Goal: Task Accomplishment & Management: Manage account settings

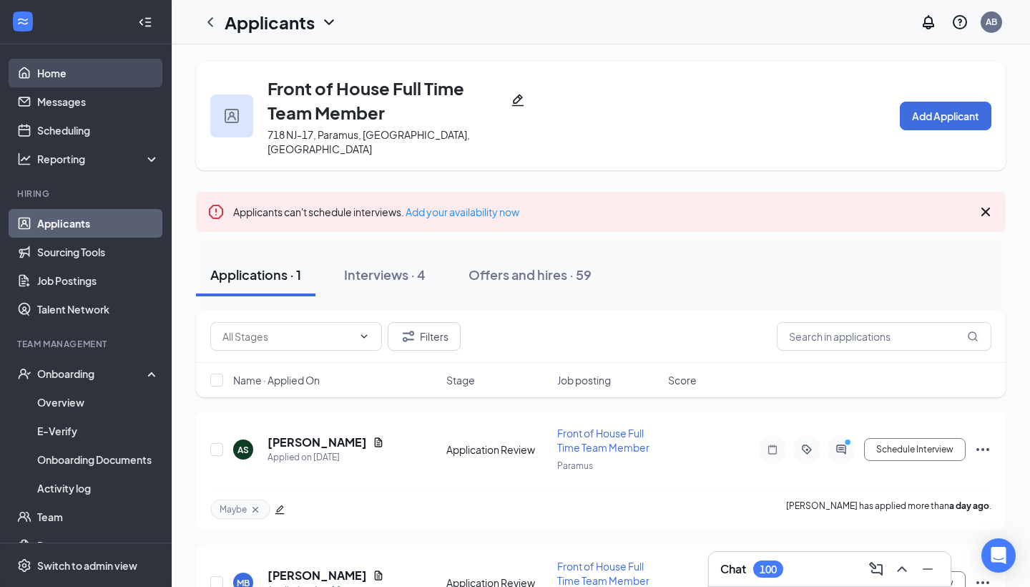
click at [56, 70] on link "Home" at bounding box center [98, 73] width 122 height 29
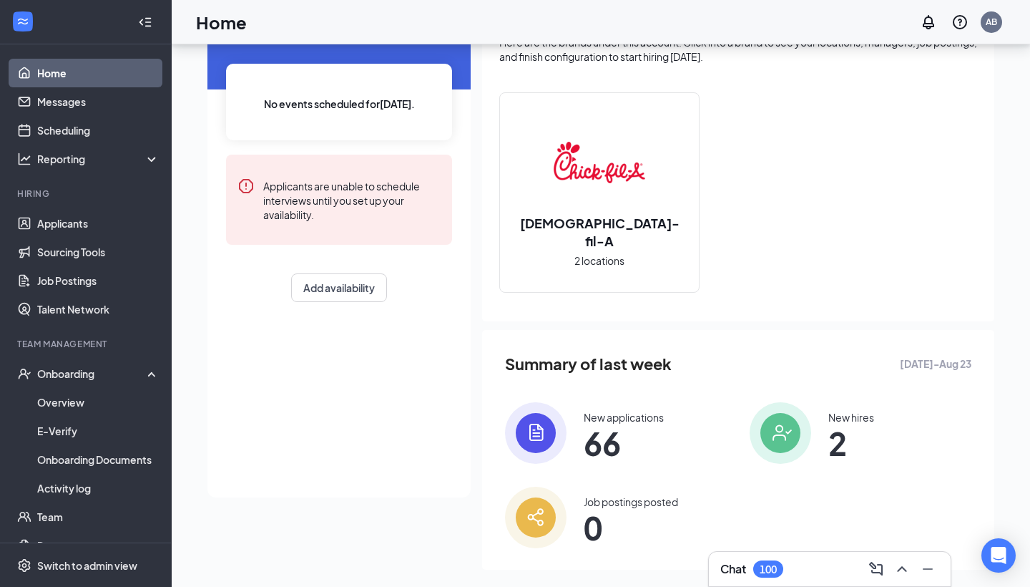
scroll to position [109, 0]
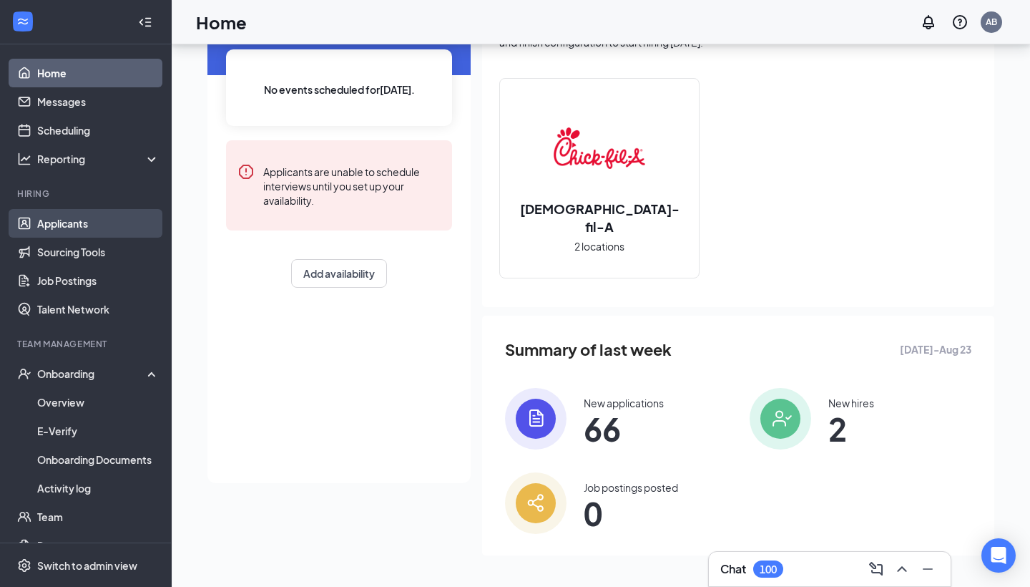
click at [57, 231] on link "Applicants" at bounding box center [98, 223] width 122 height 29
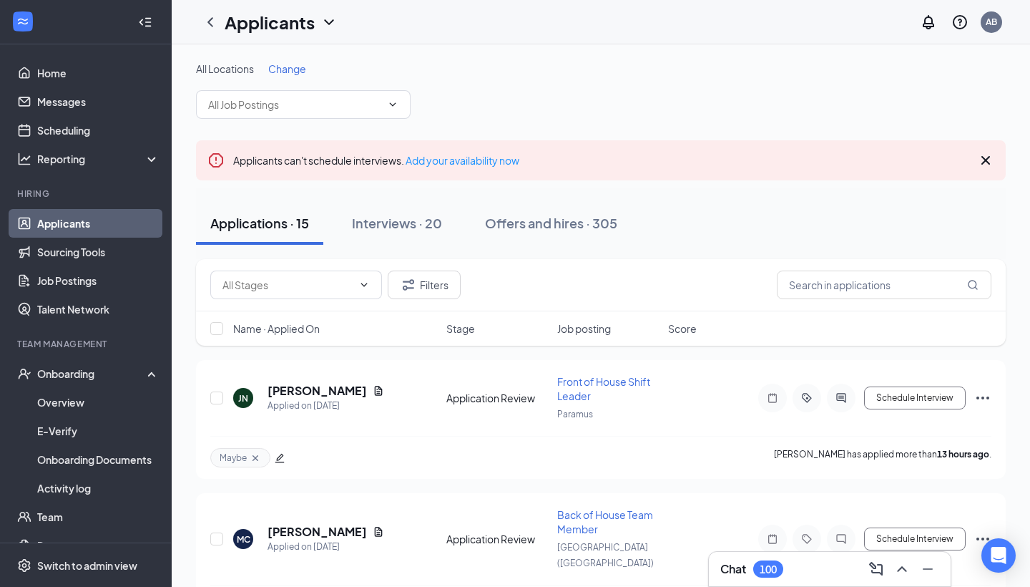
click at [288, 67] on span "Change" at bounding box center [287, 68] width 38 height 13
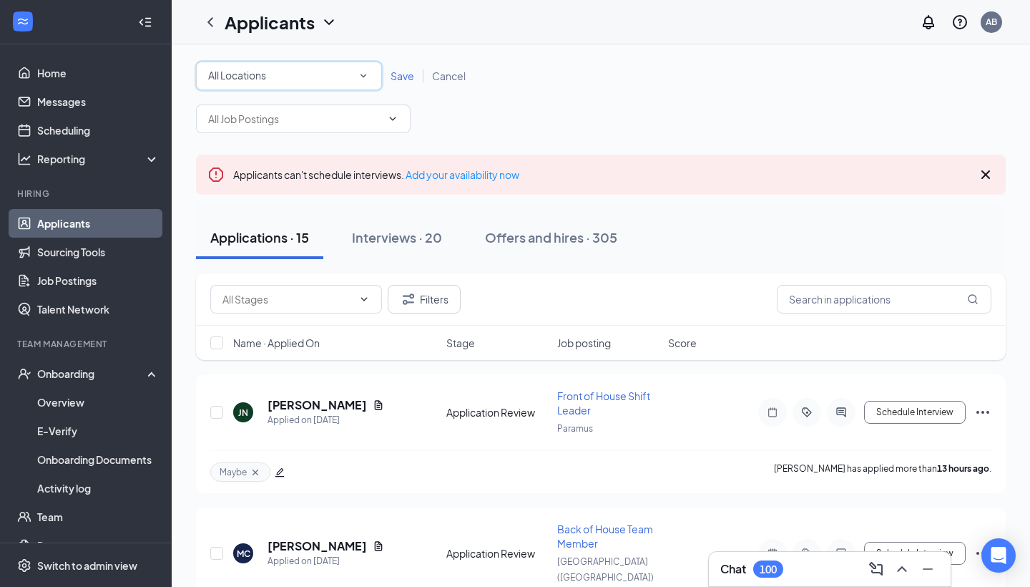
click at [300, 76] on div "All Locations" at bounding box center [289, 75] width 162 height 17
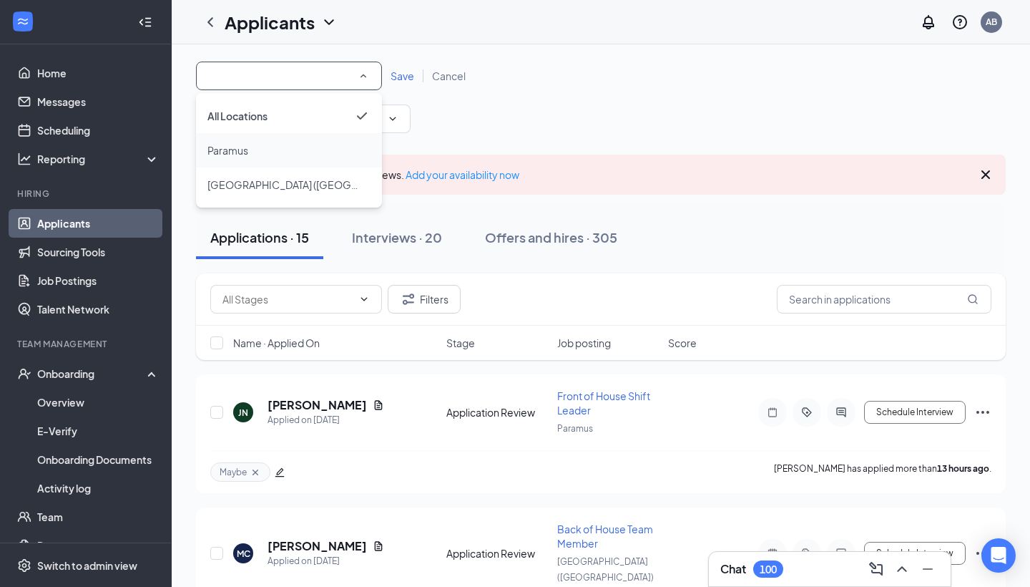
click at [290, 148] on div "Paramus" at bounding box center [288, 150] width 163 height 17
click at [386, 113] on span at bounding box center [391, 118] width 14 height 11
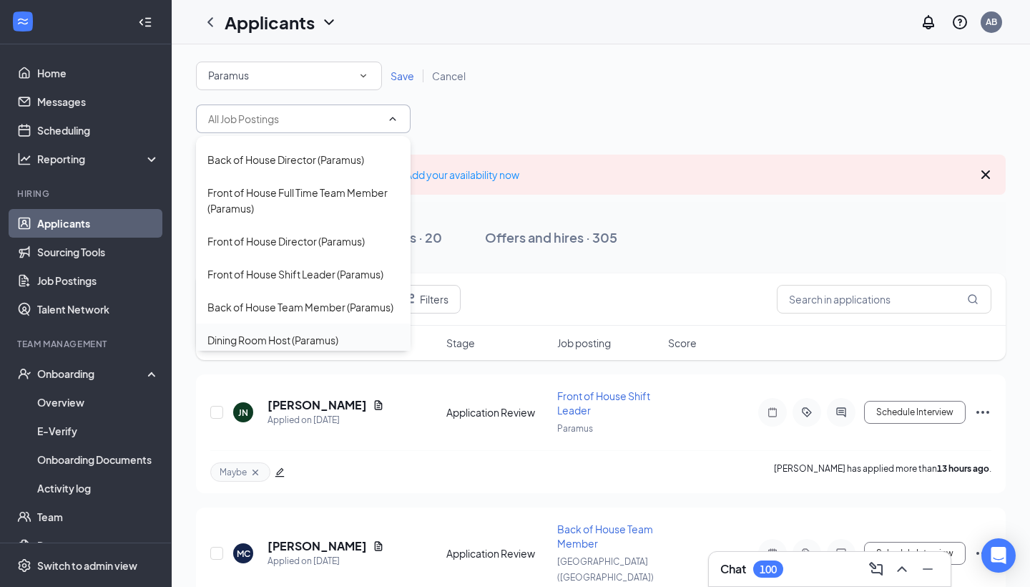
scroll to position [198, 0]
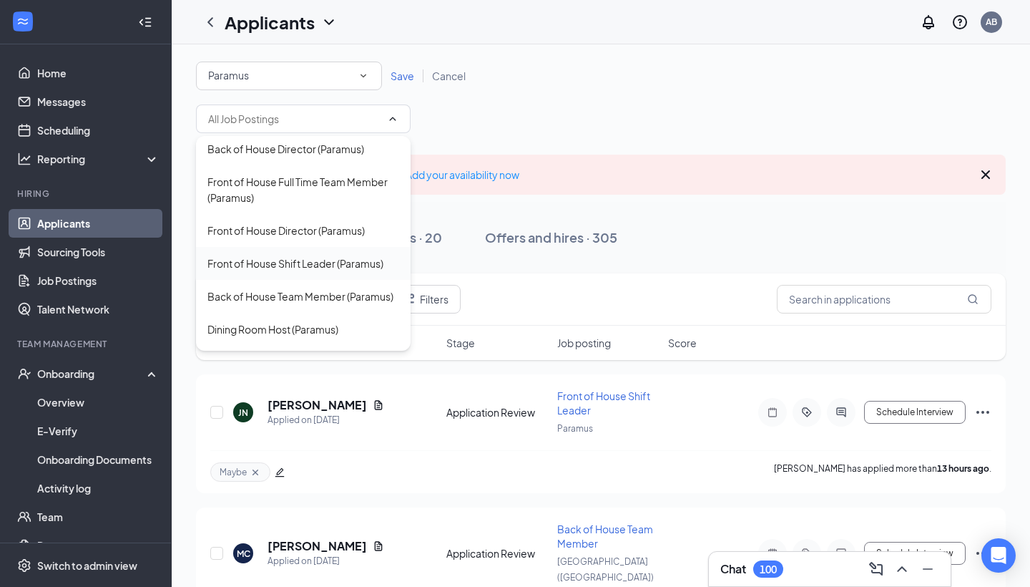
click at [313, 255] on div "Front of House Shift Leader (Paramus)" at bounding box center [295, 263] width 176 height 16
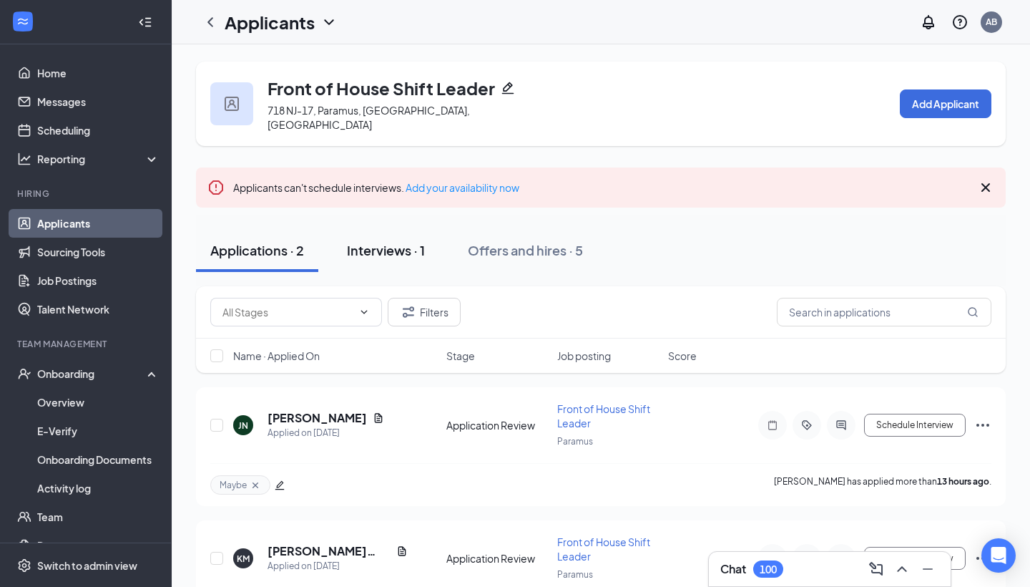
click at [413, 241] on div "Interviews · 1" at bounding box center [386, 250] width 78 height 18
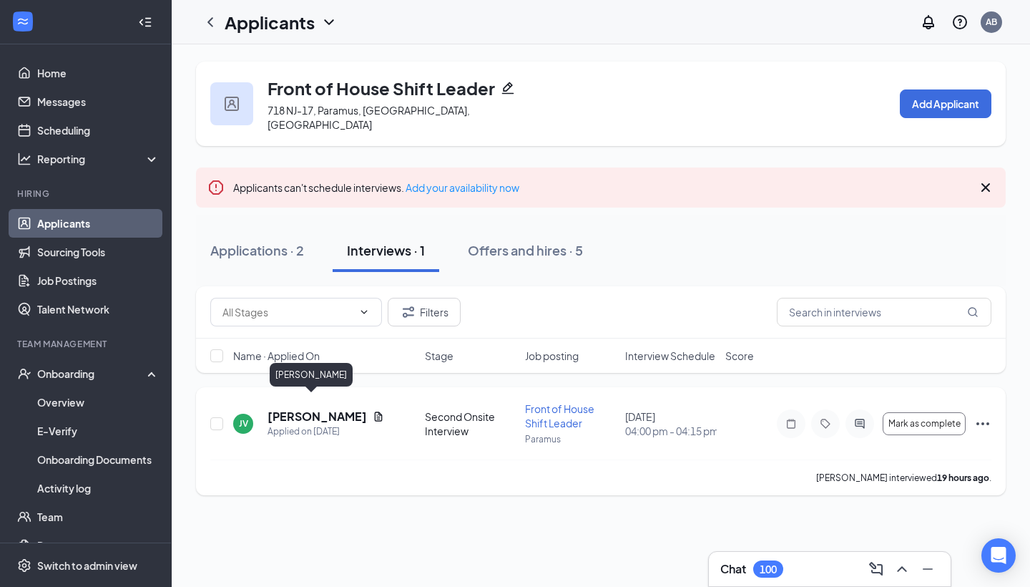
click at [312, 408] on h5 "[PERSON_NAME]" at bounding box center [317, 416] width 99 height 16
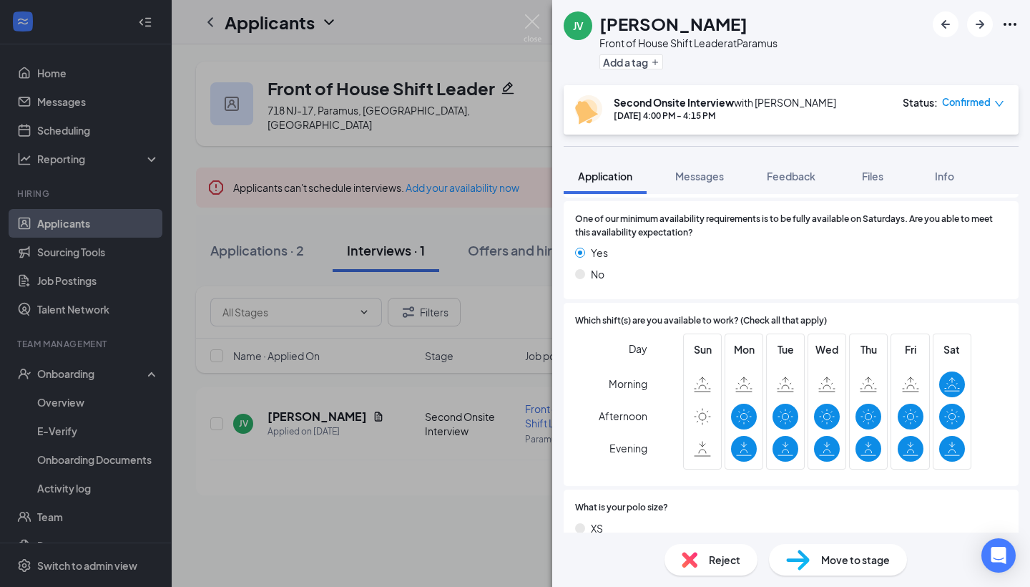
scroll to position [491, 0]
click at [837, 565] on span "Move to stage" at bounding box center [855, 560] width 69 height 16
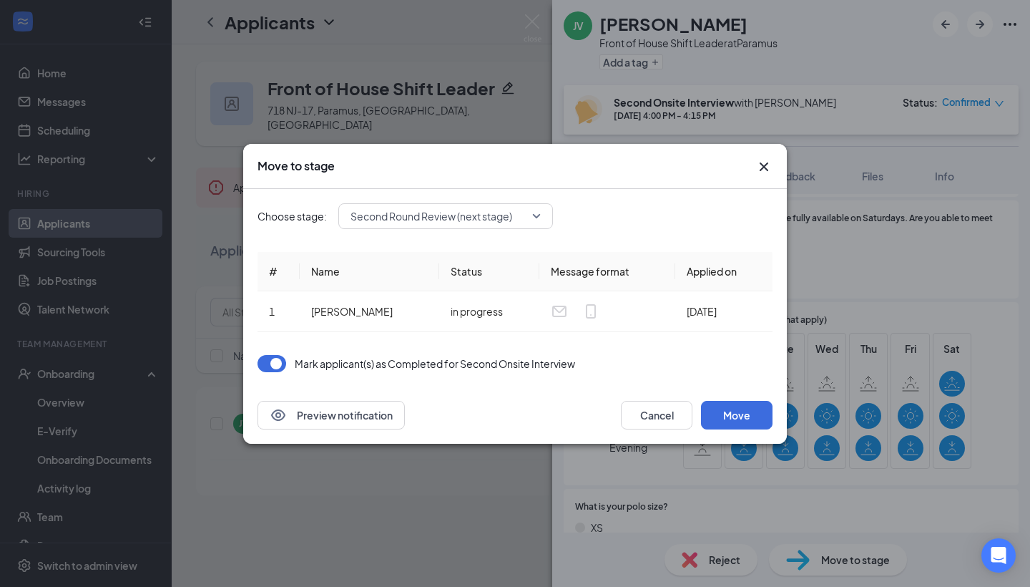
click at [458, 216] on span "Second Round Review (next stage)" at bounding box center [432, 215] width 162 height 21
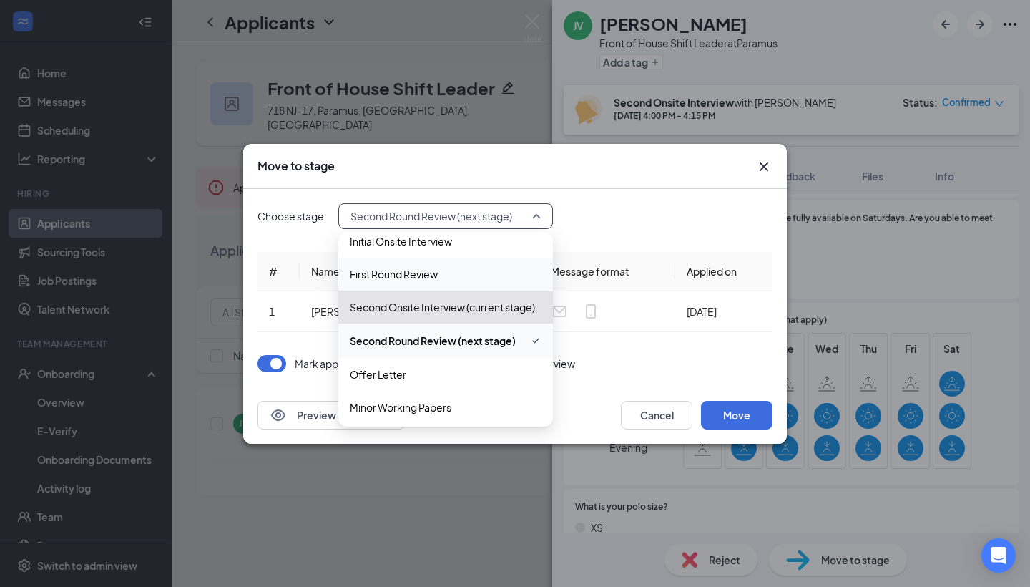
scroll to position [79, 0]
click at [428, 366] on span "Offer Letter" at bounding box center [446, 374] width 192 height 16
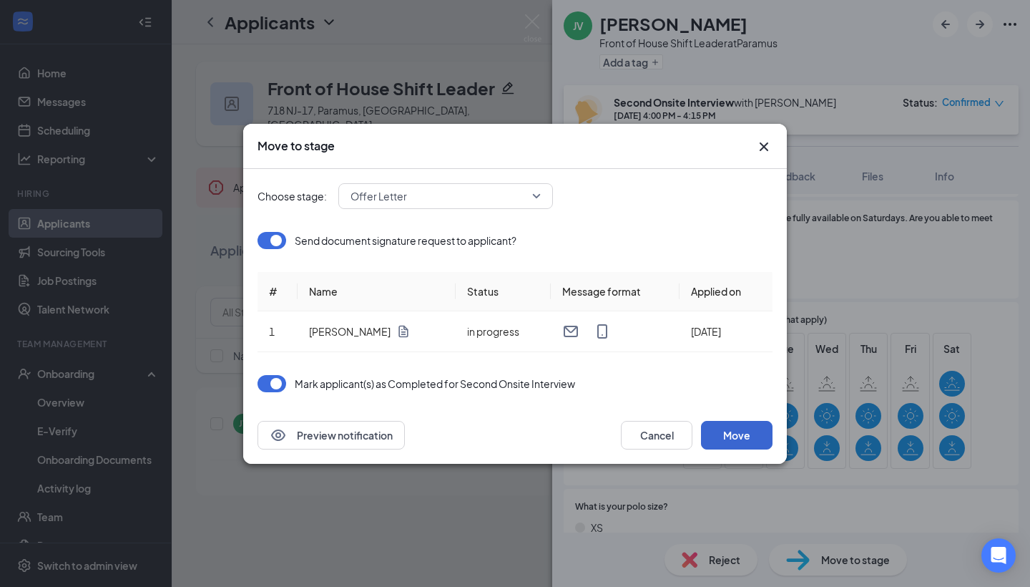
click at [752, 435] on button "Move" at bounding box center [737, 435] width 72 height 29
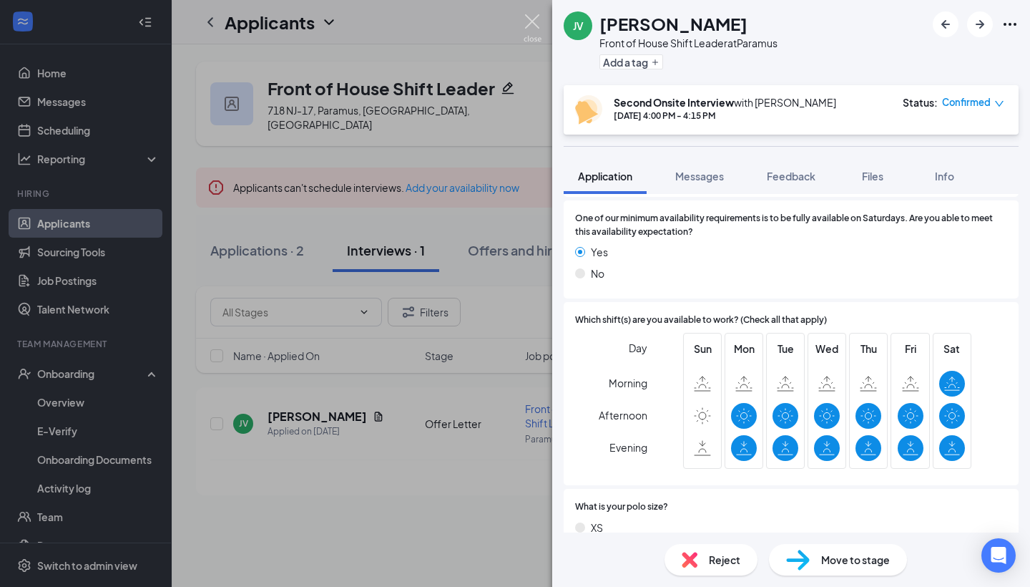
click at [529, 26] on img at bounding box center [533, 28] width 18 height 28
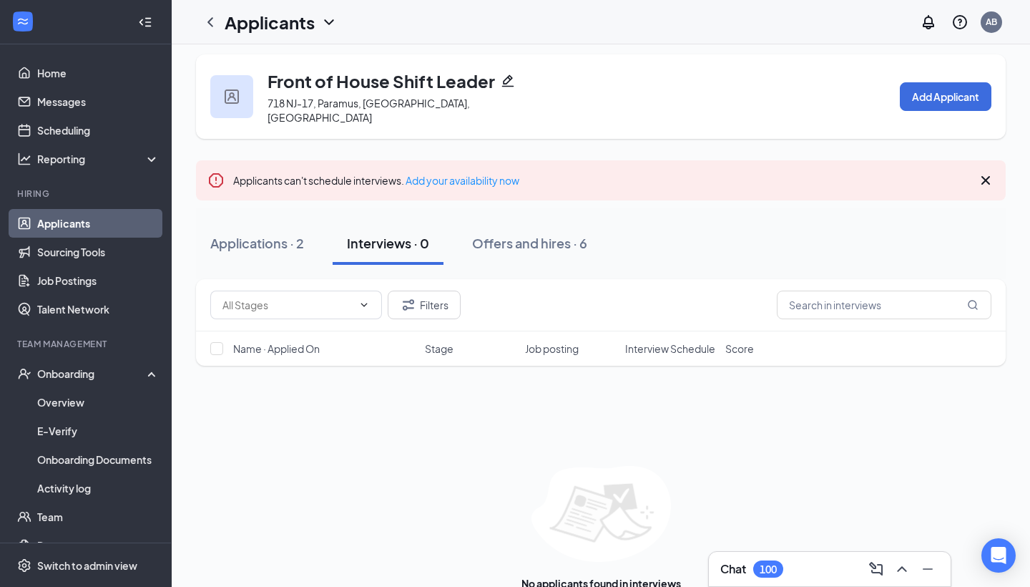
scroll to position [8, 0]
click at [210, 25] on icon "ChevronLeft" at bounding box center [210, 22] width 17 height 17
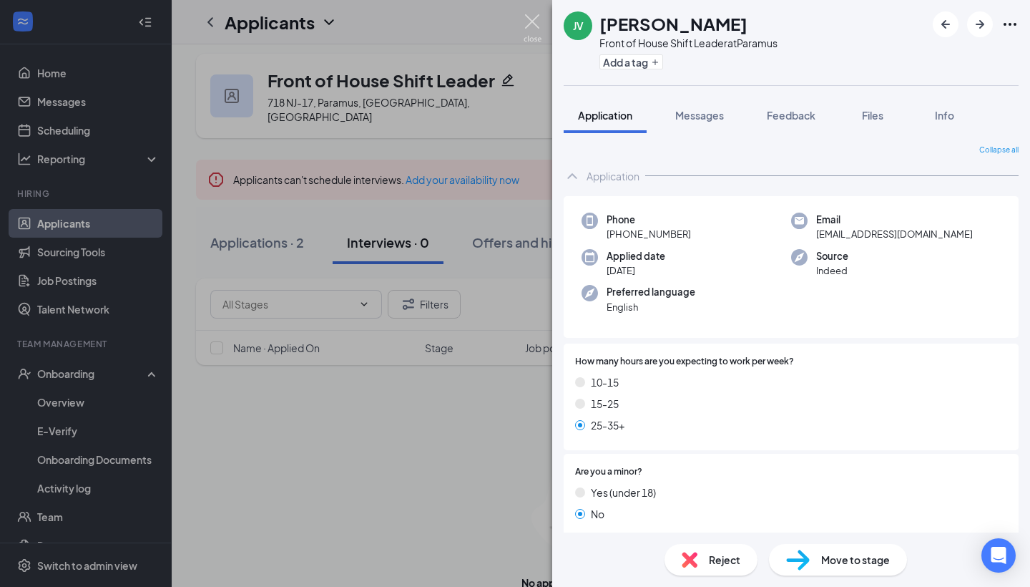
click at [534, 26] on img at bounding box center [533, 28] width 18 height 28
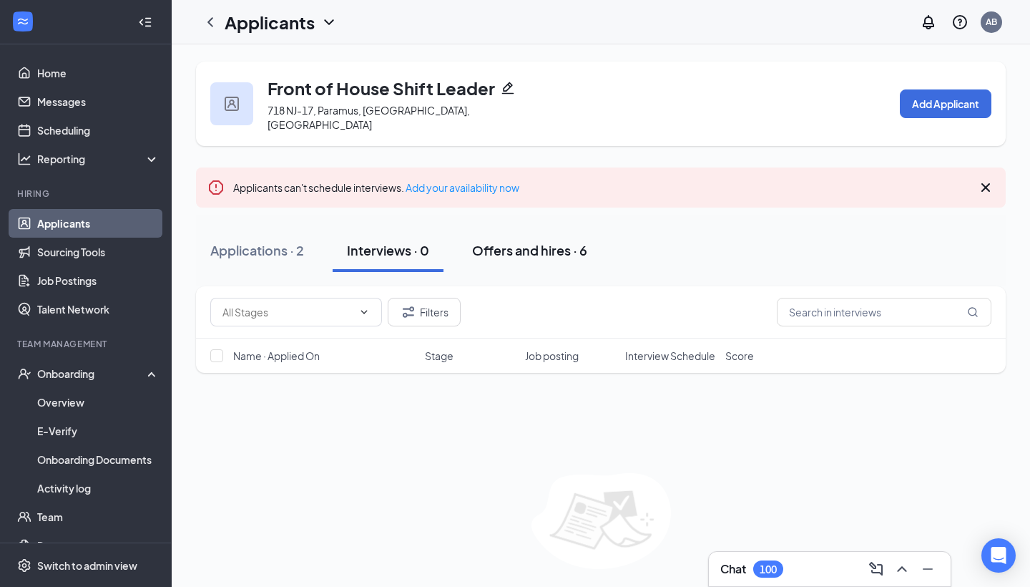
click at [510, 241] on div "Offers and hires · 6" at bounding box center [529, 250] width 115 height 18
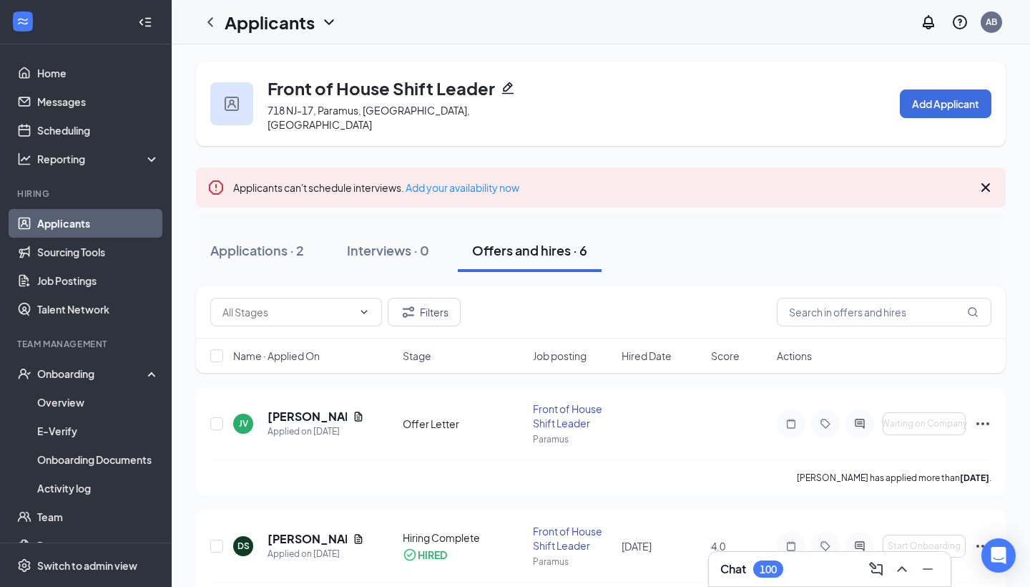
click at [102, 217] on link "Applicants" at bounding box center [98, 223] width 122 height 29
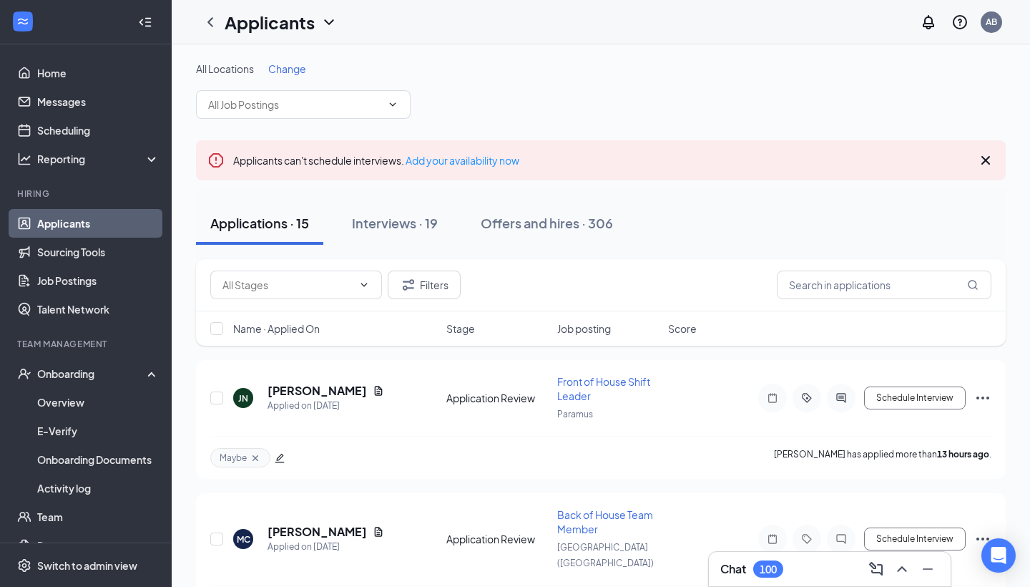
click at [289, 66] on span "Change" at bounding box center [287, 68] width 38 height 13
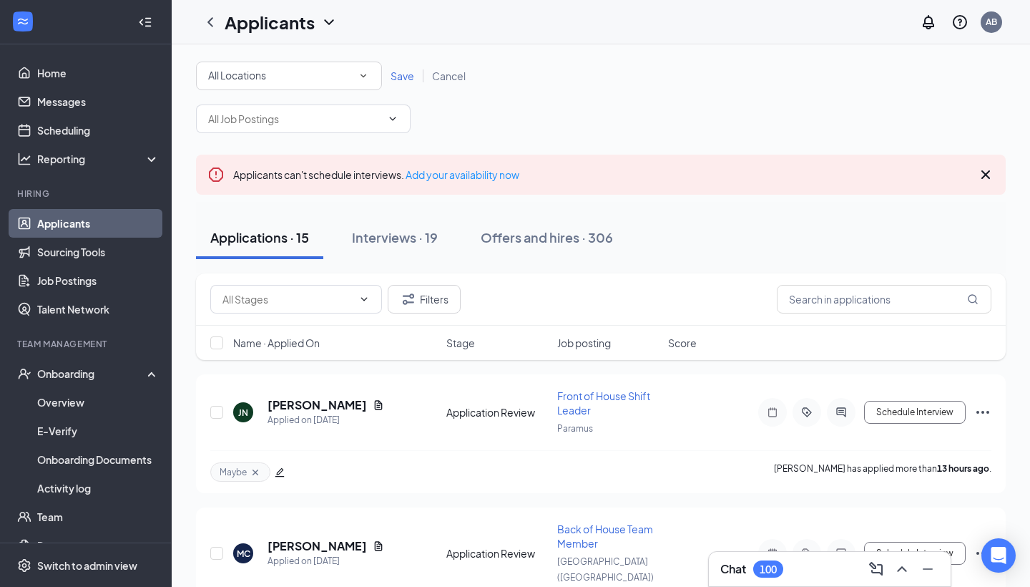
click at [335, 74] on div "All Locations" at bounding box center [289, 75] width 162 height 17
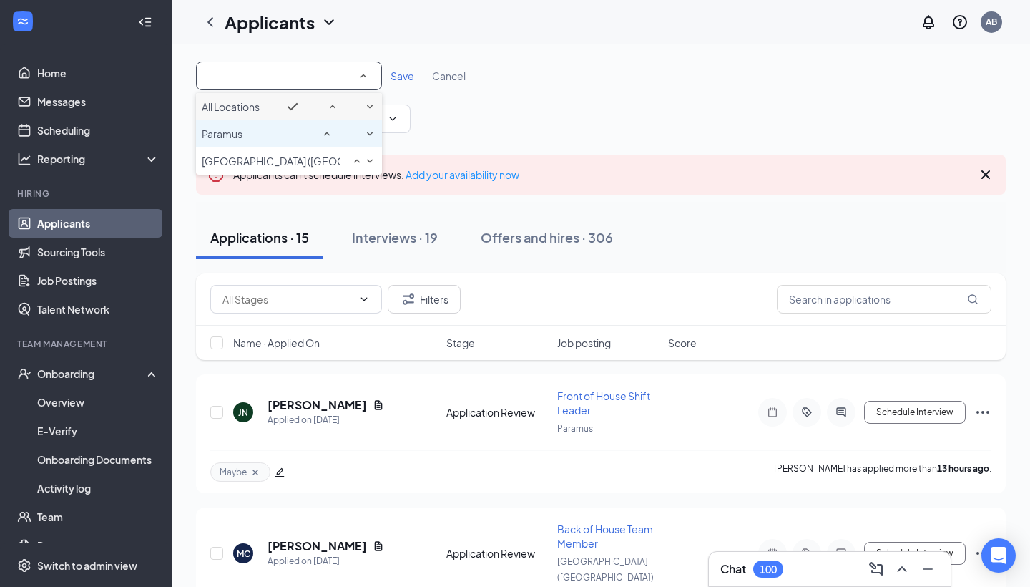
click at [293, 142] on div "Paramus" at bounding box center [289, 133] width 175 height 17
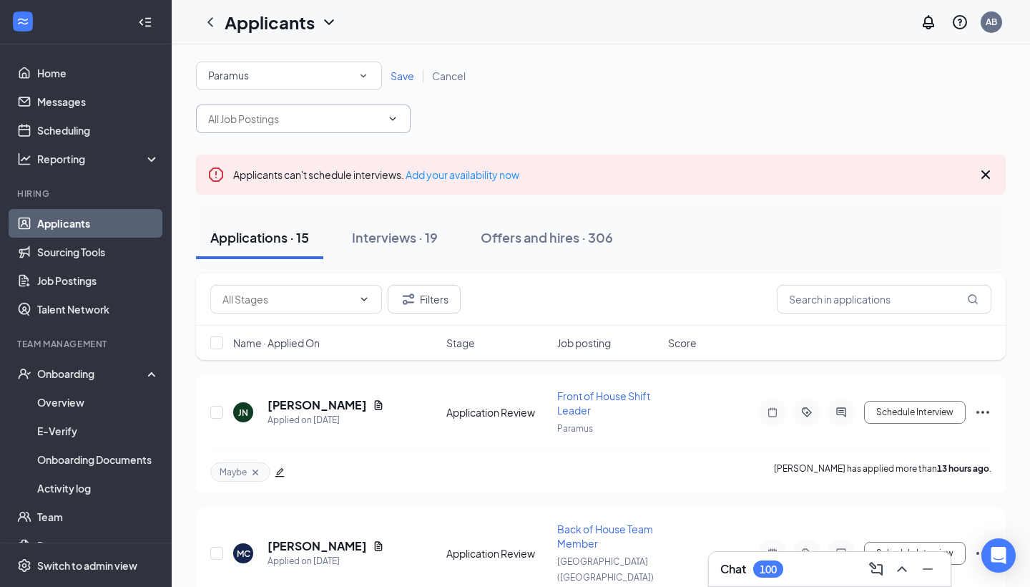
click at [394, 119] on icon "ChevronDown" at bounding box center [393, 119] width 6 height 4
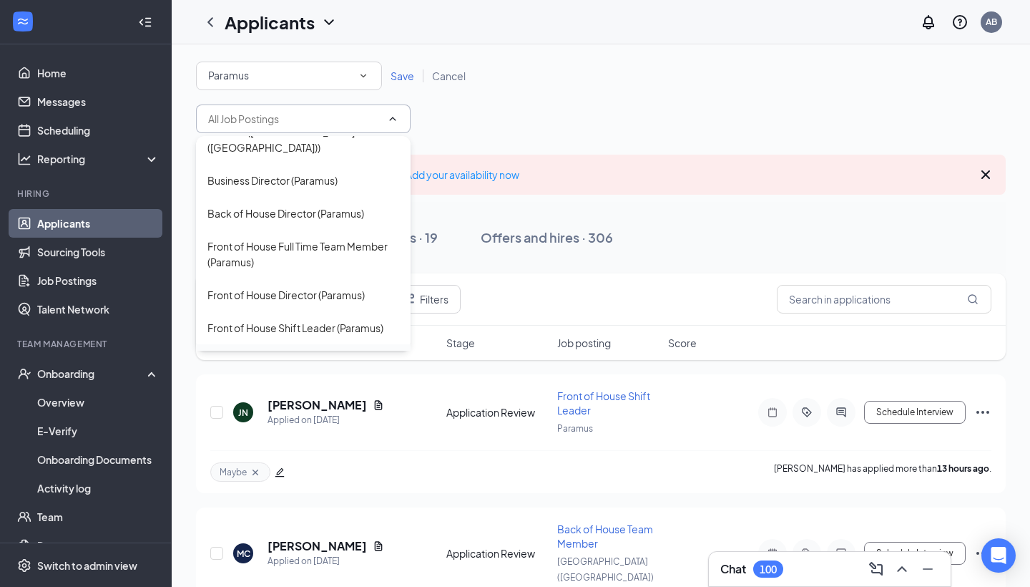
scroll to position [135, 0]
click at [308, 237] on div "Front of House Full Time Team Member (Paramus)" at bounding box center [303, 252] width 192 height 31
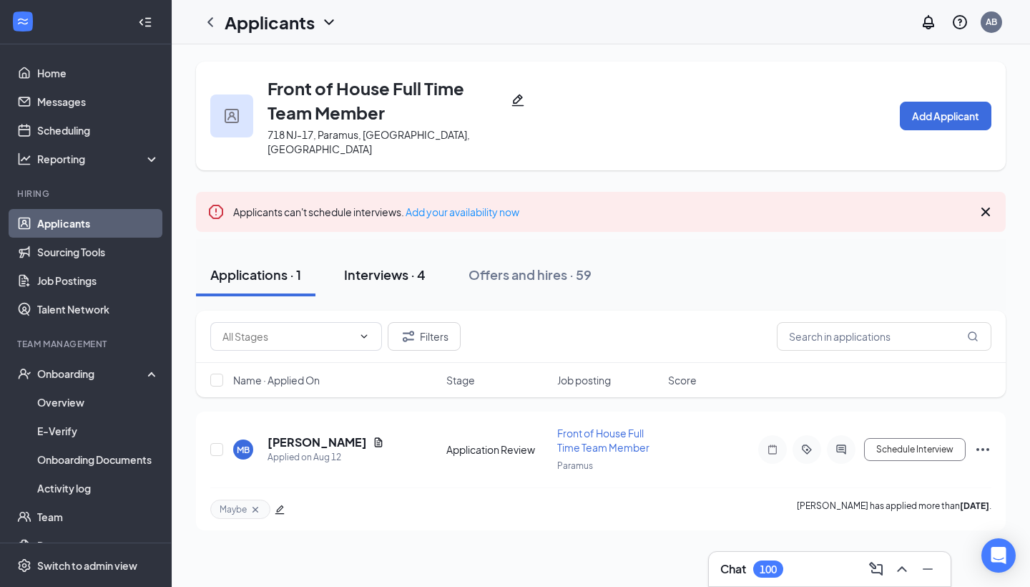
click at [391, 265] on div "Interviews · 4" at bounding box center [385, 274] width 82 height 18
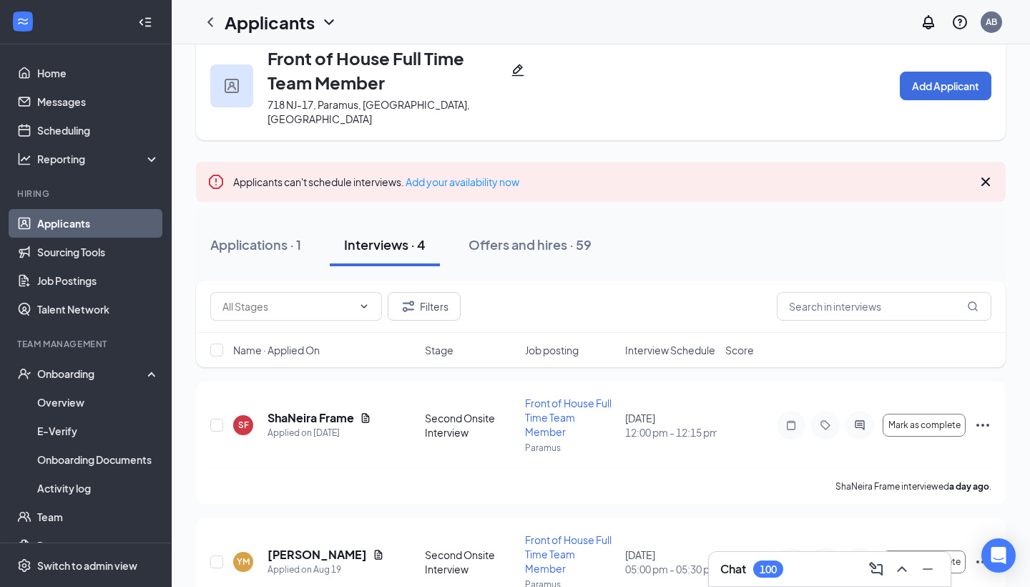
scroll to position [38, 0]
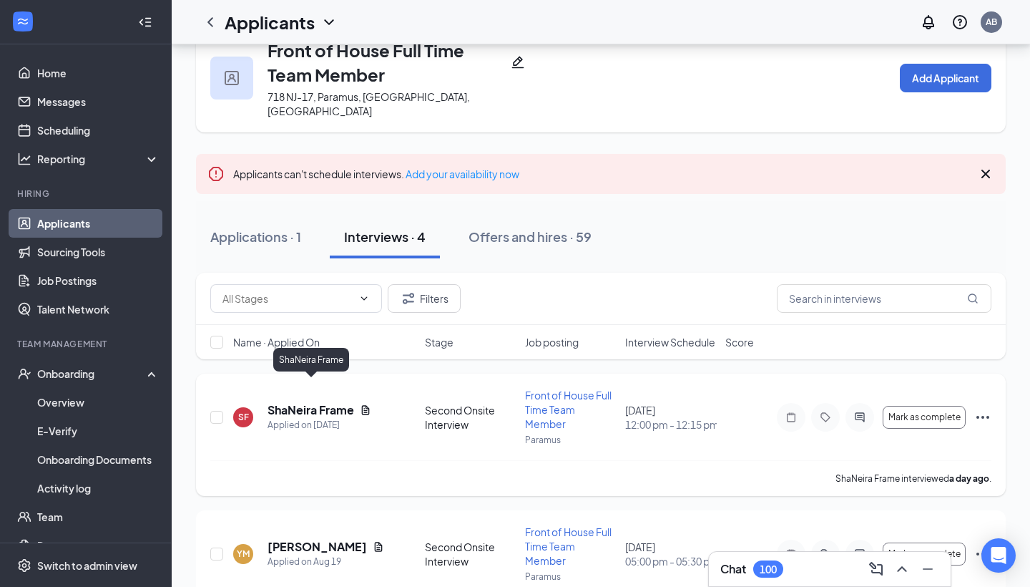
click at [335, 402] on h5 "ShaNeira Frame" at bounding box center [311, 410] width 87 height 16
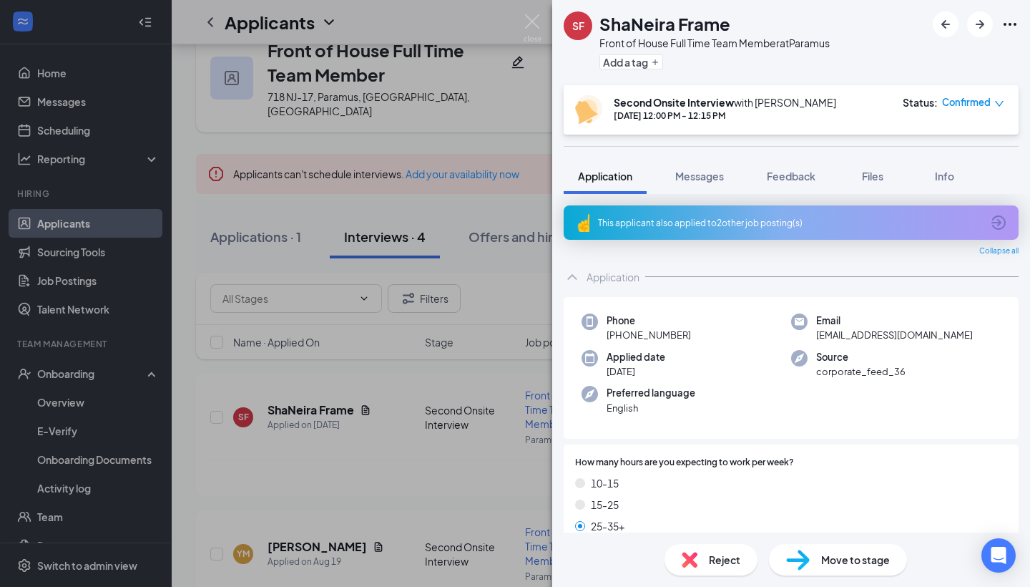
click at [866, 557] on span "Move to stage" at bounding box center [855, 560] width 69 height 16
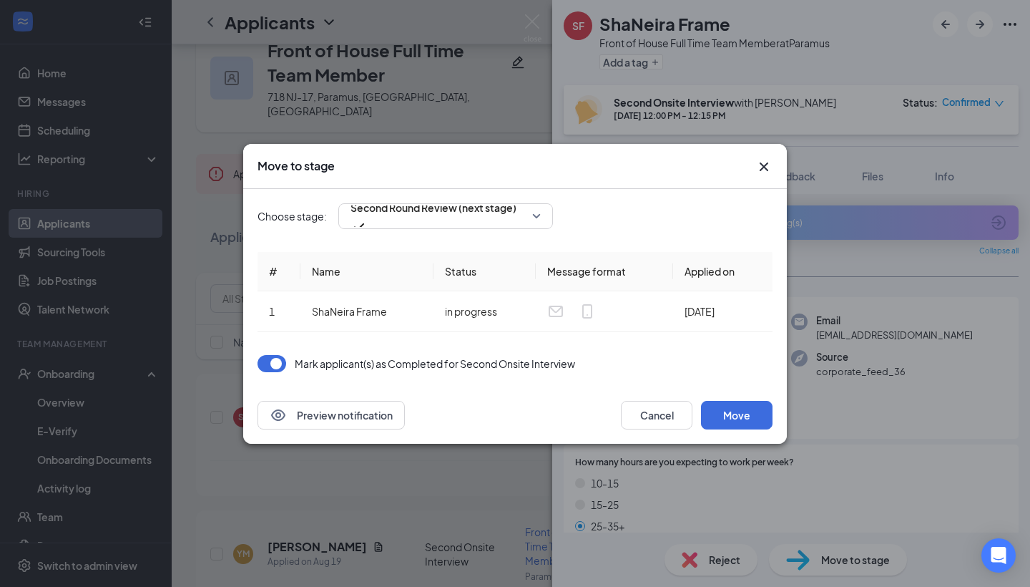
click at [764, 160] on icon "Cross" at bounding box center [763, 166] width 17 height 17
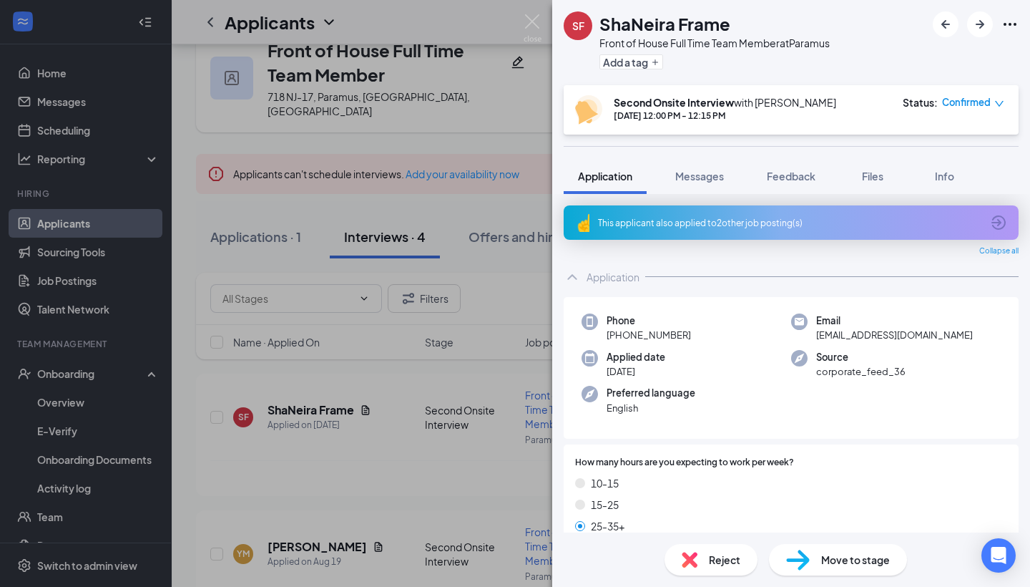
click at [845, 563] on span "Move to stage" at bounding box center [855, 560] width 69 height 16
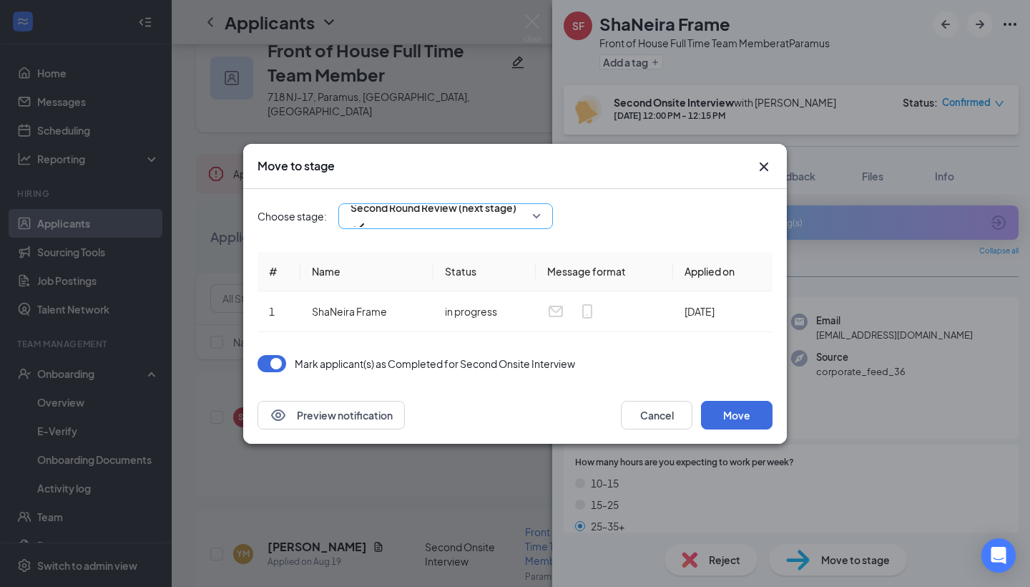
click at [439, 209] on span "Second Round Review (next stage)" at bounding box center [434, 207] width 166 height 21
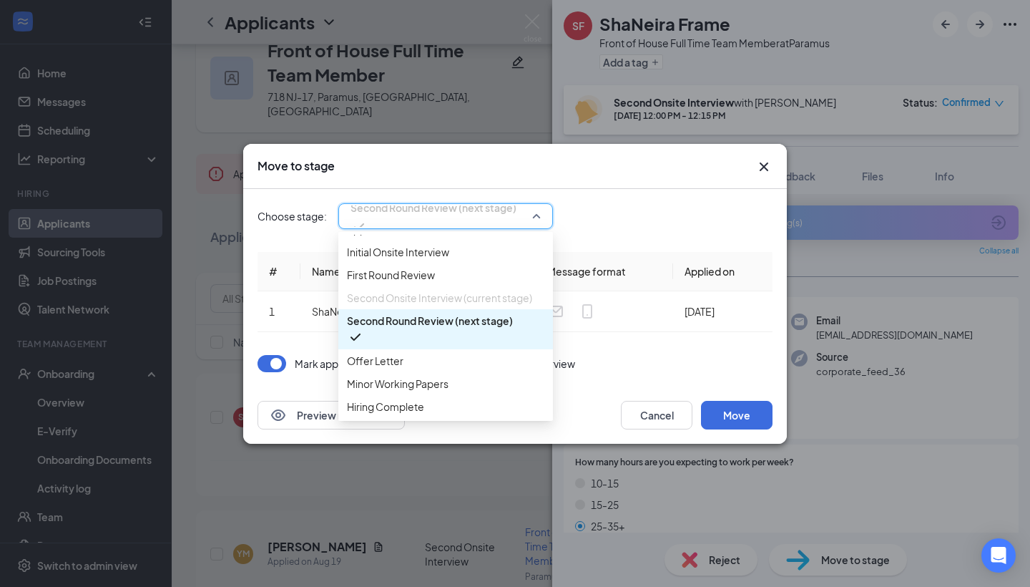
scroll to position [86, 0]
click at [413, 368] on span "Offer Letter" at bounding box center [445, 361] width 197 height 16
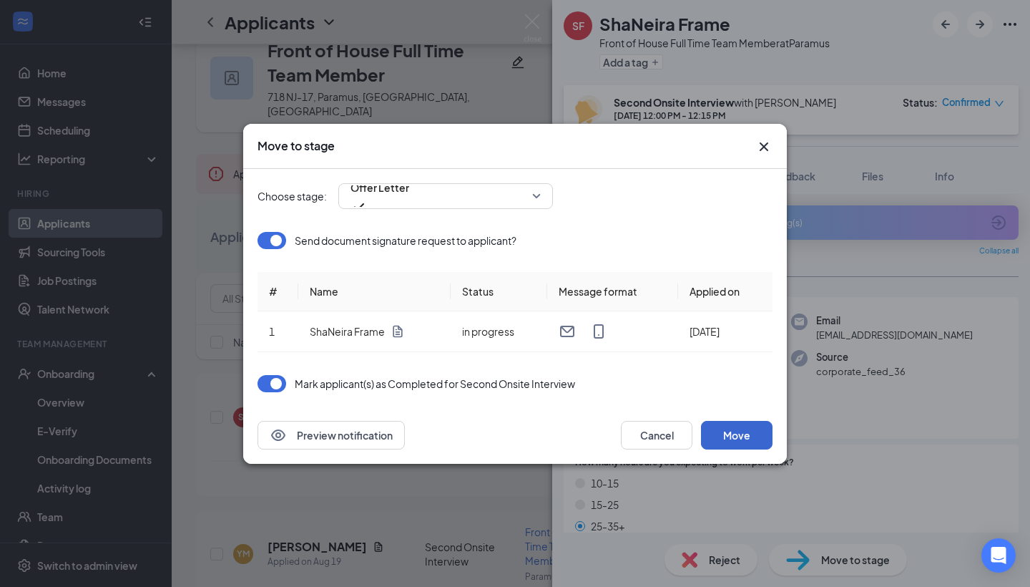
click at [729, 434] on button "Move" at bounding box center [737, 435] width 72 height 29
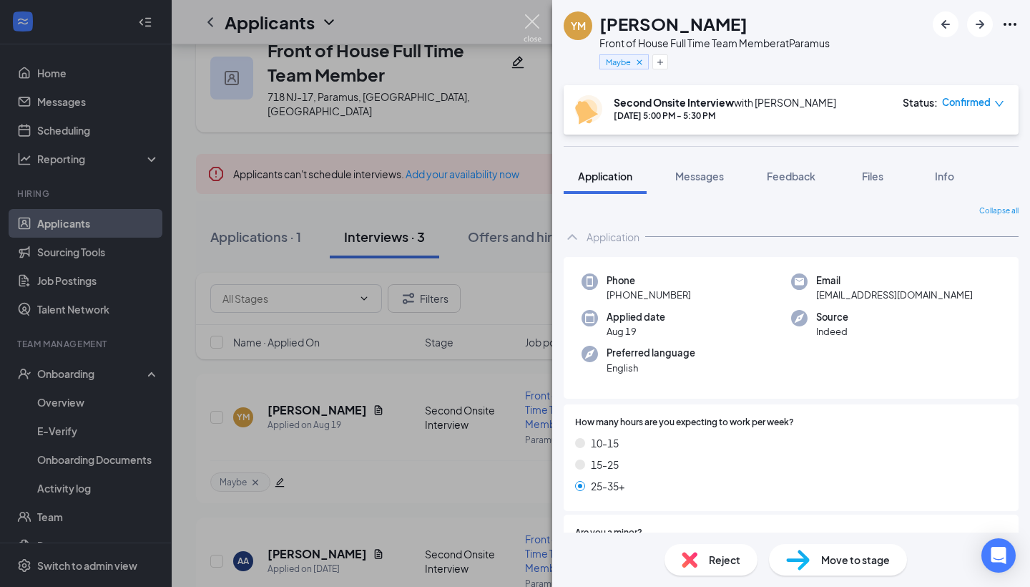
click at [538, 17] on img at bounding box center [533, 28] width 18 height 28
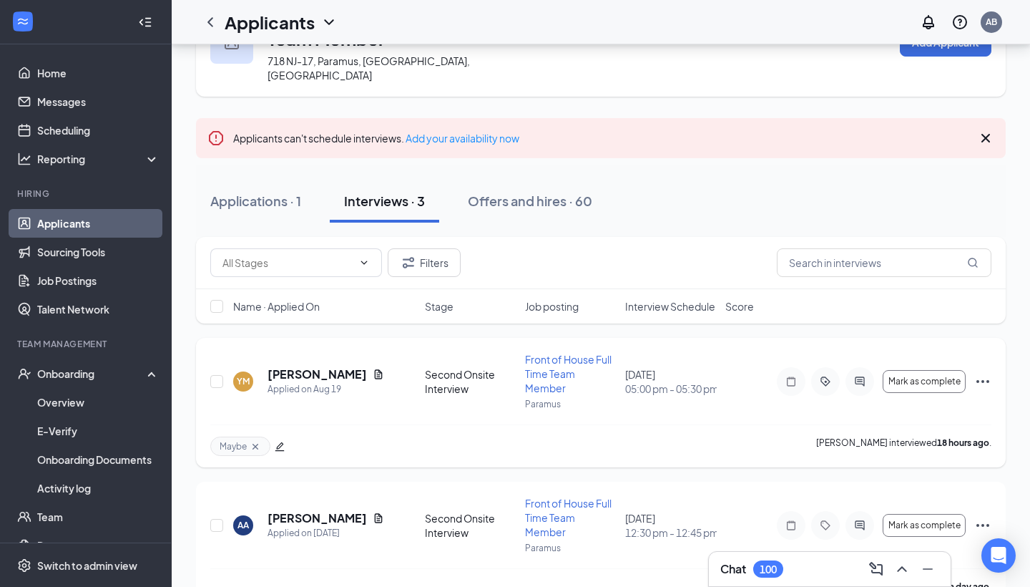
scroll to position [20, 0]
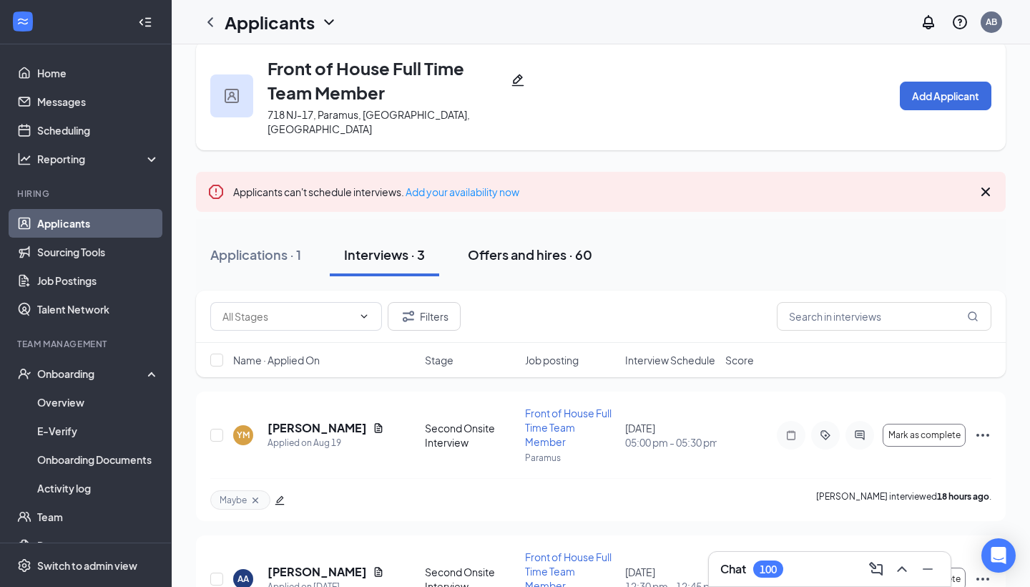
click at [538, 245] on div "Offers and hires · 60" at bounding box center [530, 254] width 124 height 18
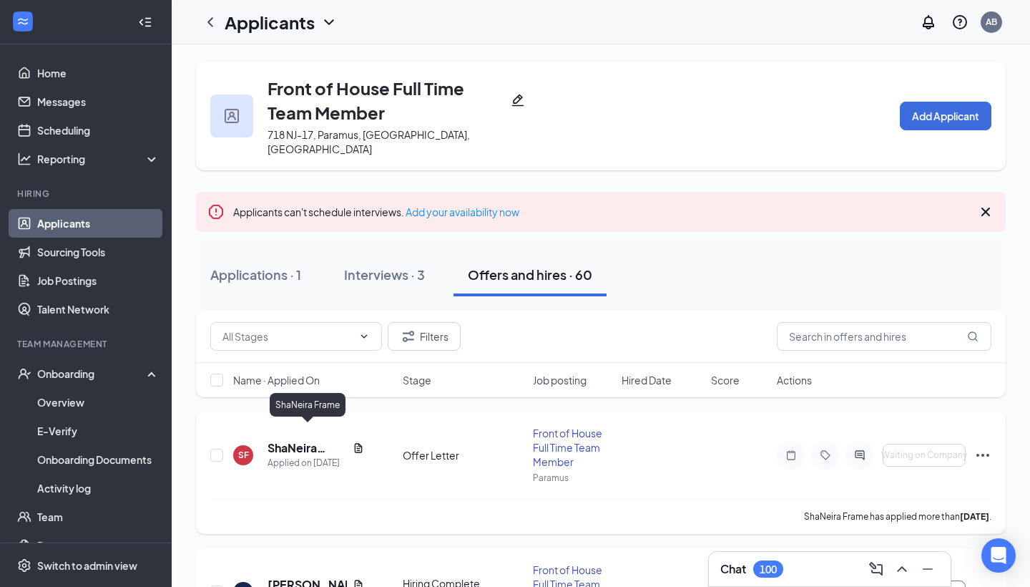
click at [310, 440] on h5 "ShaNeira Frame" at bounding box center [307, 448] width 79 height 16
